Goal: Task Accomplishment & Management: Complete application form

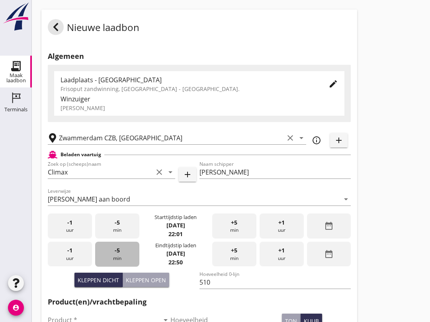
click at [120, 257] on div "-5 min" at bounding box center [117, 254] width 44 height 25
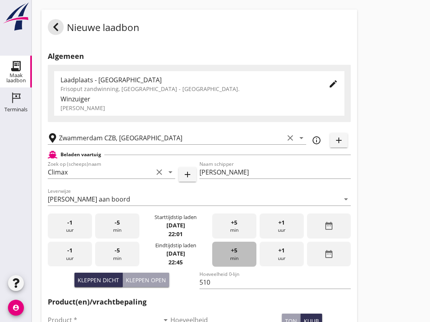
click at [245, 261] on div "+5 min" at bounding box center [234, 254] width 44 height 25
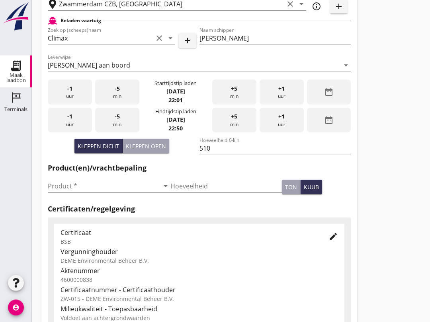
click at [85, 189] on input "Product *" at bounding box center [103, 186] width 111 height 13
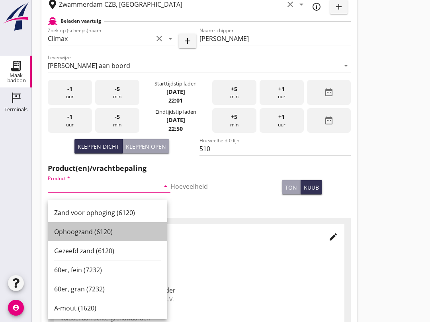
click at [101, 233] on div "Ophoogzand (6120)" at bounding box center [107, 232] width 107 height 10
type input "Ophoogzand (6120)"
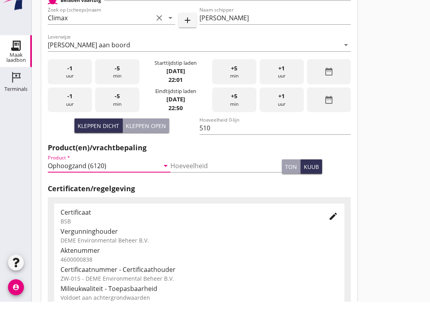
scroll to position [253, 0]
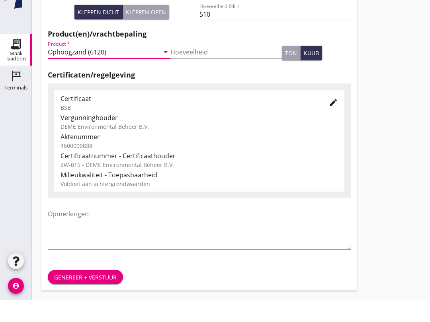
click at [93, 288] on div "Genereer + verstuur" at bounding box center [198, 299] width 315 height 27
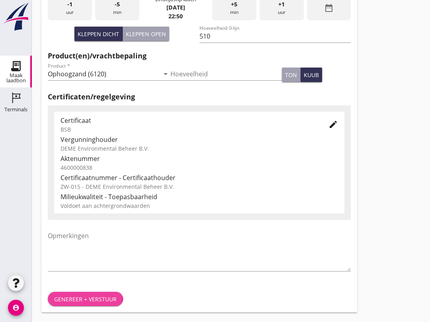
click at [96, 277] on div at bounding box center [199, 276] width 303 height 5
click at [99, 295] on div "Genereer + verstuur" at bounding box center [85, 299] width 62 height 8
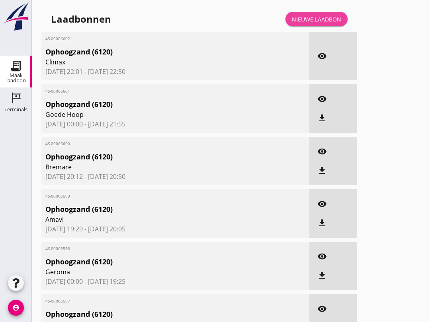
click at [322, 22] on link "Nieuwe laadbon" at bounding box center [316, 19] width 62 height 14
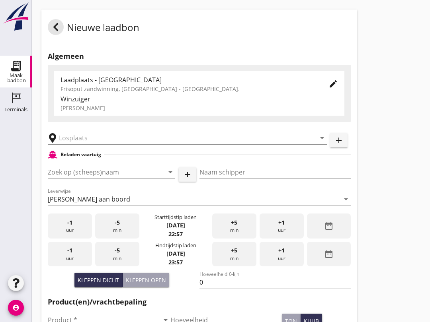
click at [131, 264] on div "-5 min" at bounding box center [117, 254] width 44 height 25
click at [85, 179] on input "Zoek op (scheeps)naam" at bounding box center [100, 172] width 105 height 13
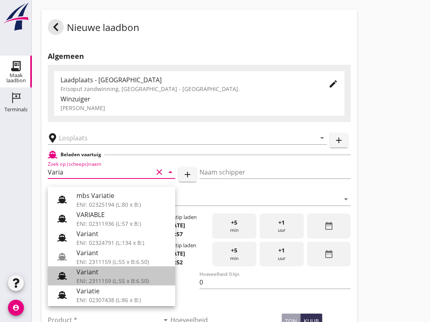
click at [79, 275] on div "Variant" at bounding box center [122, 272] width 92 height 10
type input "Variant"
type input "[PERSON_NAME]"
type input "337"
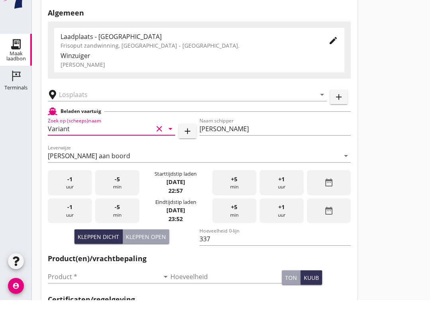
scroll to position [21, 0]
click at [81, 292] on input "Product *" at bounding box center [103, 298] width 111 height 13
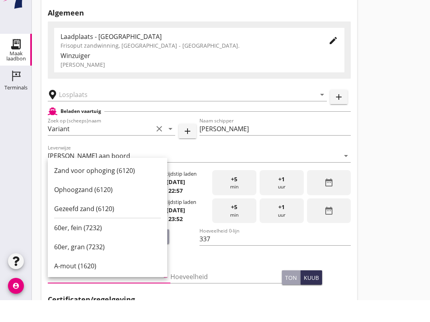
scroll to position [155, 0]
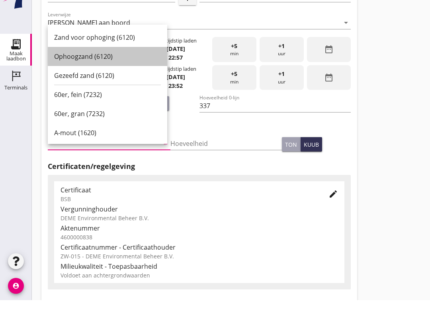
click at [93, 74] on div "Ophoogzand (6120)" at bounding box center [107, 79] width 107 height 10
type input "Ophoogzand (6120)"
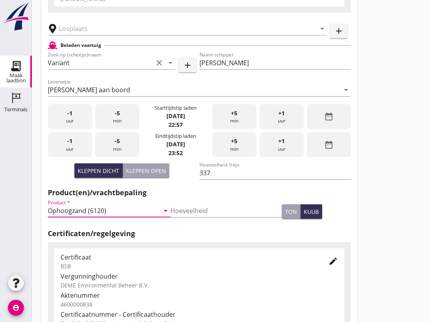
scroll to position [107, 0]
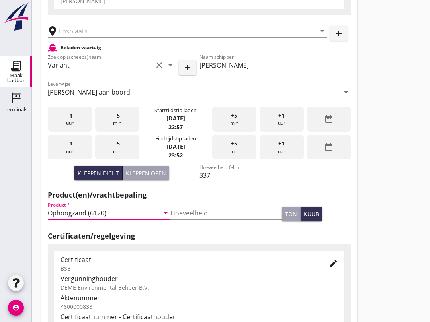
click at [71, 31] on div "arrow_drop_down" at bounding box center [187, 29] width 279 height 18
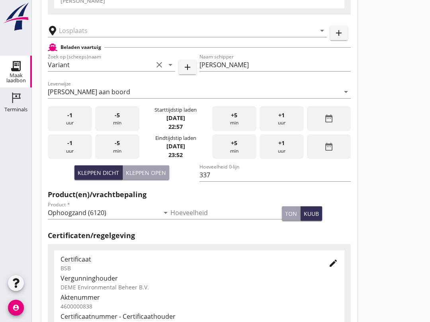
click at [79, 37] on input "text" at bounding box center [181, 30] width 245 height 13
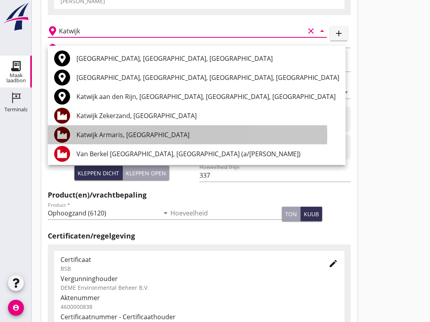
click at [144, 134] on div "Katwijk Armaris, [GEOGRAPHIC_DATA]" at bounding box center [207, 135] width 263 height 10
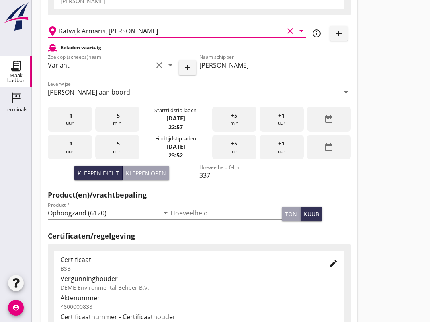
click at [159, 37] on input "Katwijk Armaris, [PERSON_NAME]" at bounding box center [171, 31] width 225 height 13
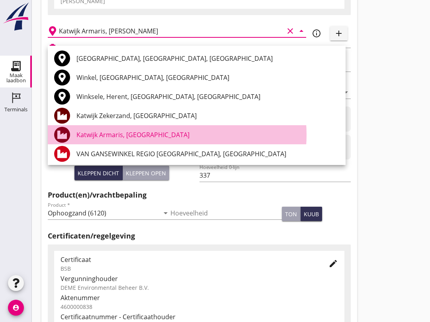
click at [138, 135] on div "Katwijk Armaris, [GEOGRAPHIC_DATA]" at bounding box center [207, 135] width 263 height 10
type input "Katwijk Armaris, [GEOGRAPHIC_DATA]"
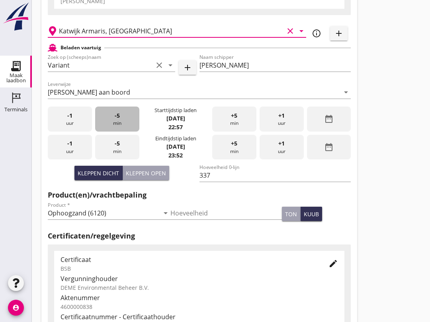
click at [118, 120] on span "-5" at bounding box center [117, 115] width 5 height 9
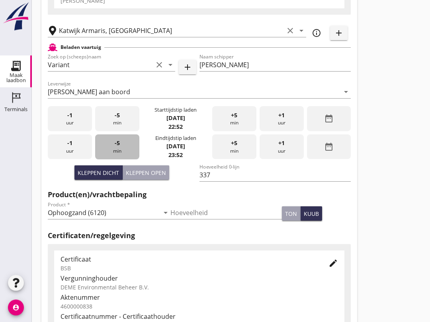
scroll to position [107, 0]
click at [119, 148] on span "-5" at bounding box center [117, 143] width 5 height 9
click at [123, 154] on div "-5 min" at bounding box center [117, 146] width 44 height 25
click at [123, 153] on div "-5 min" at bounding box center [117, 146] width 44 height 25
click at [126, 151] on div "-5 min" at bounding box center [117, 146] width 44 height 25
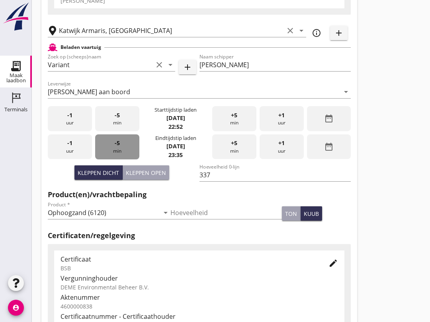
click at [124, 153] on div "-5 min" at bounding box center [117, 146] width 44 height 25
click at [121, 152] on div "-5 min" at bounding box center [117, 146] width 44 height 25
click at [121, 150] on div "-5 min" at bounding box center [117, 146] width 44 height 25
click at [120, 150] on div "-5 min" at bounding box center [117, 146] width 44 height 25
click at [123, 151] on div "-5 min" at bounding box center [117, 146] width 44 height 25
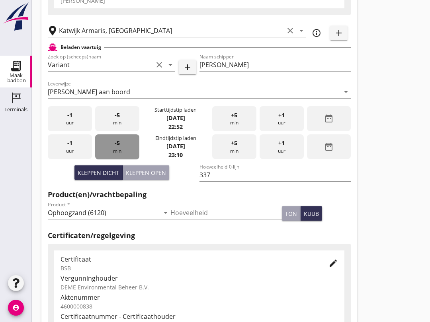
click at [123, 154] on div "-5 min" at bounding box center [117, 146] width 44 height 25
click at [121, 153] on div "-5 min" at bounding box center [117, 146] width 44 height 25
click at [121, 151] on div "-5 min" at bounding box center [117, 146] width 44 height 25
click at [122, 152] on div "-5 min" at bounding box center [117, 146] width 44 height 25
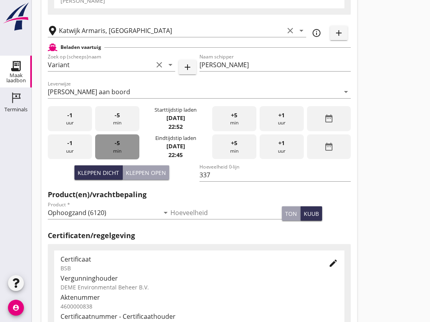
click at [122, 153] on div "-5 min" at bounding box center [117, 146] width 44 height 25
click at [123, 152] on div "-5 min" at bounding box center [117, 146] width 44 height 25
click at [122, 152] on div "-5 min" at bounding box center [117, 146] width 44 height 25
click at [121, 154] on div "-5 min" at bounding box center [117, 146] width 44 height 25
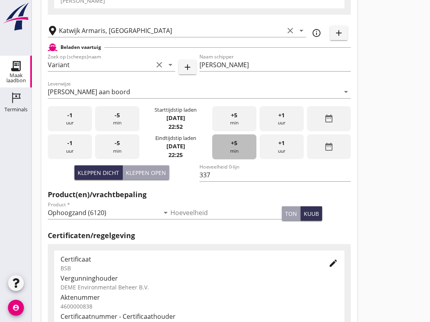
click at [230, 156] on div "+5 min" at bounding box center [234, 146] width 44 height 25
click at [230, 159] on div "+5 min" at bounding box center [234, 146] width 44 height 25
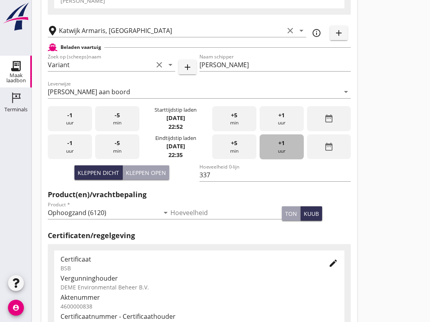
click at [278, 157] on div "+1 uur" at bounding box center [281, 146] width 44 height 25
click at [121, 159] on div "-5 min" at bounding box center [117, 146] width 44 height 25
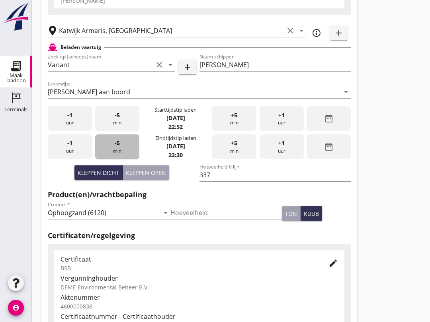
click at [124, 158] on div "-5 min" at bounding box center [117, 146] width 44 height 25
click at [229, 159] on div "+5 min" at bounding box center [234, 146] width 44 height 25
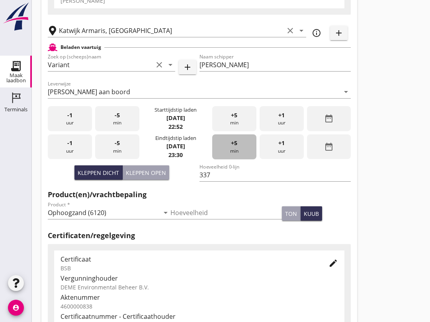
click at [231, 159] on div "+5 min" at bounding box center [234, 146] width 44 height 25
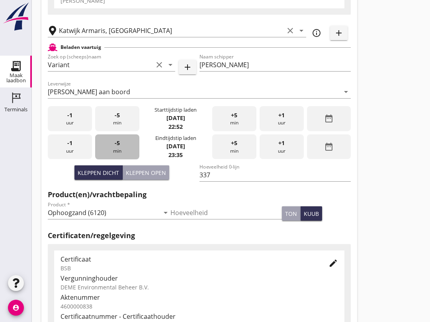
click at [122, 159] on div "-5 min" at bounding box center [117, 146] width 44 height 25
click at [119, 159] on div "-5 min" at bounding box center [117, 146] width 44 height 25
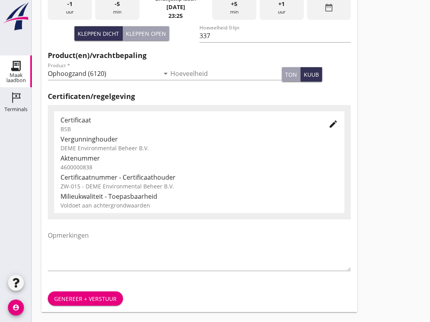
scroll to position [253, 0]
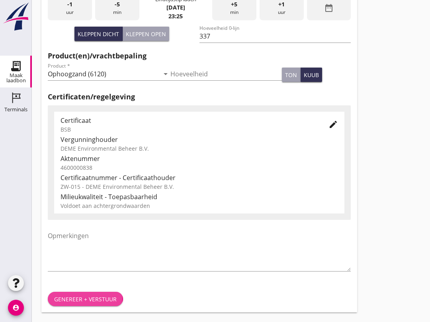
click at [66, 300] on div "Genereer + verstuur" at bounding box center [85, 299] width 62 height 8
